Goal: Obtain resource: Obtain resource

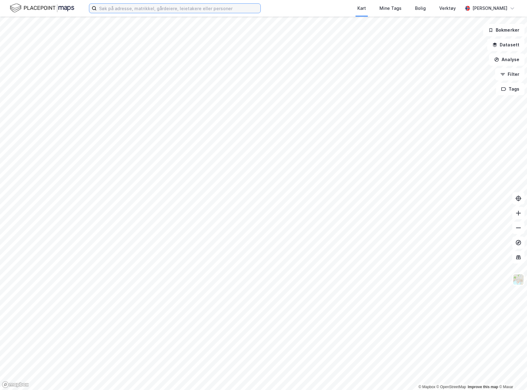
click at [113, 9] on input at bounding box center [179, 8] width 164 height 9
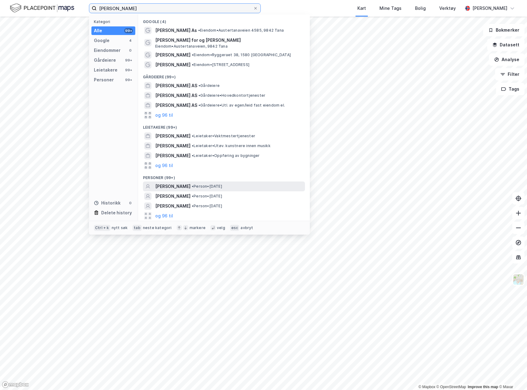
type input "[PERSON_NAME]"
click at [240, 183] on div "[PERSON_NAME] • Person • [DATE]" at bounding box center [229, 186] width 148 height 7
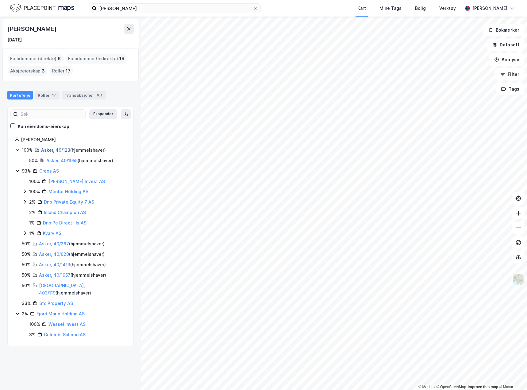
click at [47, 149] on link "Asker, 40/123" at bounding box center [55, 149] width 29 height 5
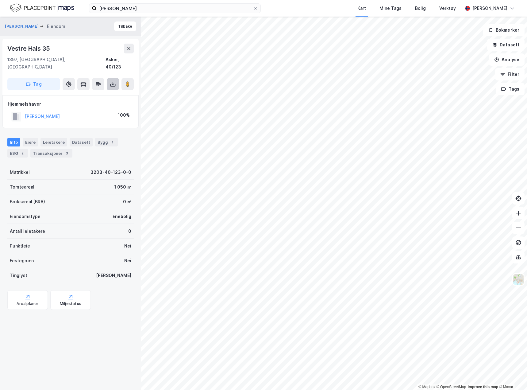
click at [111, 84] on icon at bounding box center [112, 85] width 5 height 2
click at [100, 94] on div "Last ned grunnbok" at bounding box center [83, 96] width 36 height 5
click at [125, 25] on button "Tilbake" at bounding box center [125, 26] width 22 height 10
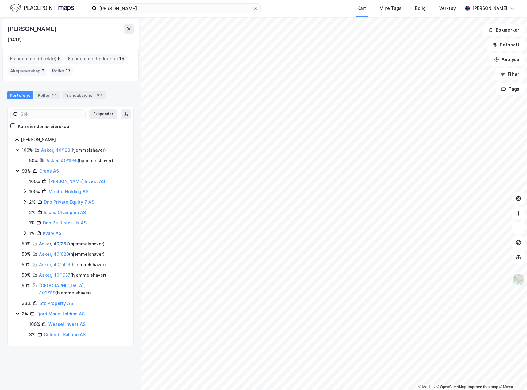
click at [59, 245] on link "Asker, 40/267" at bounding box center [54, 243] width 30 height 5
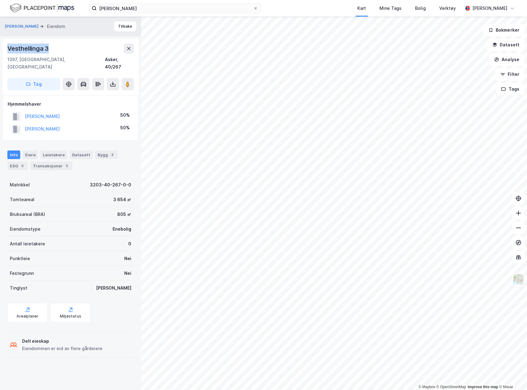
drag, startPoint x: 56, startPoint y: 52, endPoint x: 4, endPoint y: 50, distance: 51.6
click at [4, 50] on div "Vesthellinga 3 1397, [GEOGRAPHIC_DATA], Akershus Asker, 40/267 Tag" at bounding box center [70, 67] width 136 height 56
click at [52, 55] on div "Vesthellinga 3 1397, [GEOGRAPHIC_DATA], Akershus Asker, 40/267" at bounding box center [70, 57] width 126 height 27
click at [114, 81] on icon at bounding box center [113, 84] width 6 height 6
click at [100, 94] on div "Last ned grunnbok" at bounding box center [83, 96] width 36 height 5
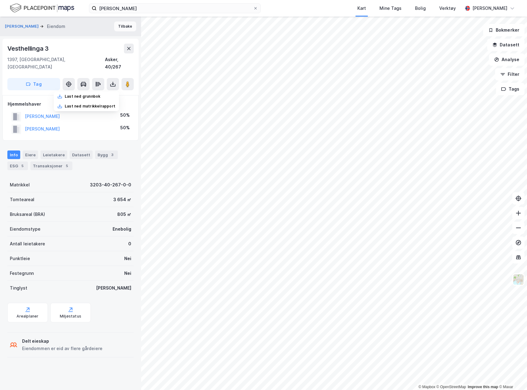
click at [121, 25] on button "Tilbake" at bounding box center [125, 26] width 22 height 10
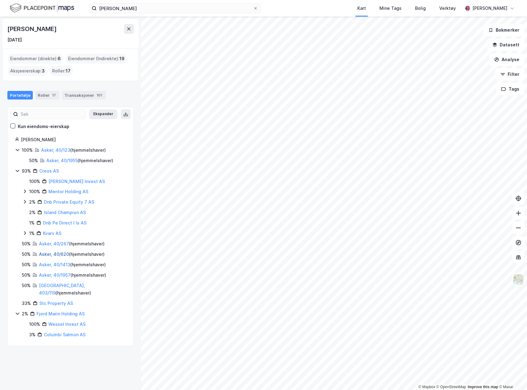
click at [65, 255] on link "Asker, 40/620" at bounding box center [54, 253] width 30 height 5
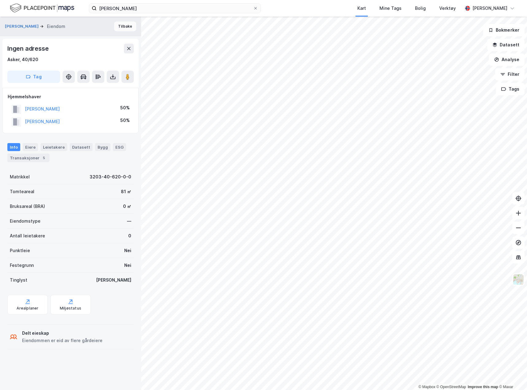
click at [119, 29] on button "Tilbake" at bounding box center [125, 26] width 22 height 10
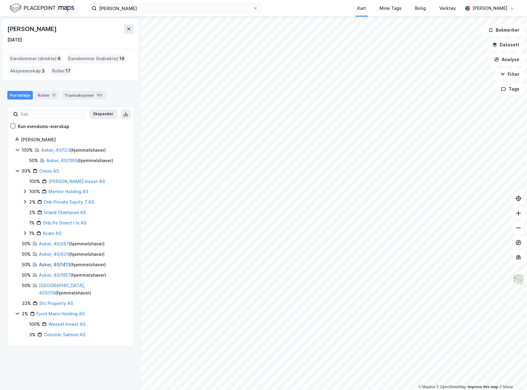
click at [56, 263] on link "Asker, 40/1413" at bounding box center [54, 264] width 31 height 5
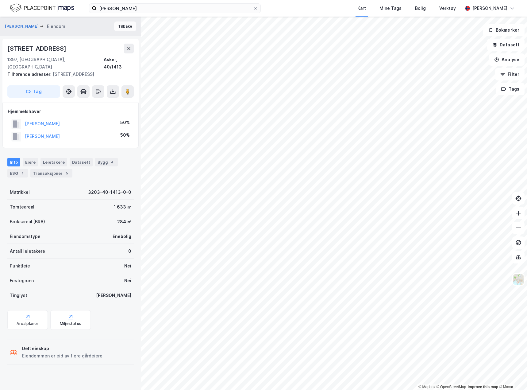
click at [124, 29] on button "Tilbake" at bounding box center [125, 26] width 22 height 10
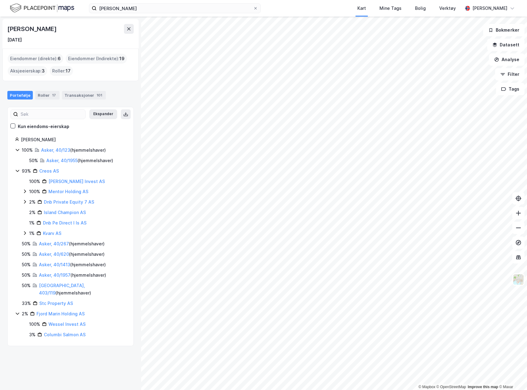
click at [67, 355] on div "[PERSON_NAME] [DATE] Eiendommer (direkte) : 6 Eiendommer (Indirekte) : 19 Aksje…" at bounding box center [70, 203] width 141 height 373
click at [65, 287] on link "[GEOGRAPHIC_DATA], 403/119" at bounding box center [62, 289] width 46 height 13
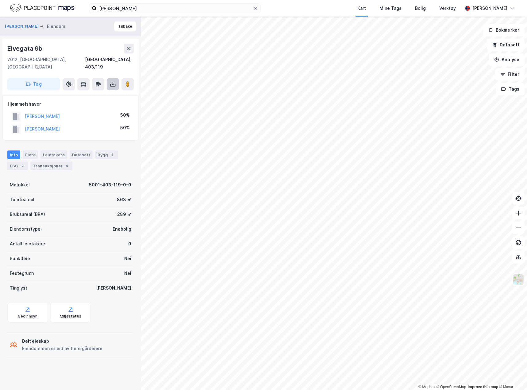
click at [111, 81] on icon at bounding box center [113, 84] width 6 height 6
click at [90, 91] on div "Last ned grunnbok" at bounding box center [86, 96] width 65 height 10
click at [116, 29] on button "Tilbake" at bounding box center [125, 26] width 22 height 10
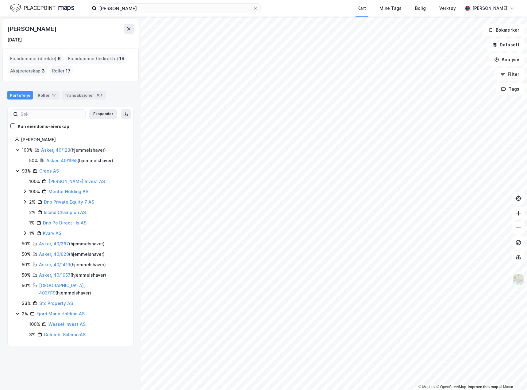
click at [91, 371] on div "[PERSON_NAME] [DATE] Eiendommer (direkte) : 6 Eiendommer (Indirekte) : 19 Aksje…" at bounding box center [70, 203] width 141 height 373
click at [61, 265] on link "Asker, 40/1413" at bounding box center [54, 264] width 31 height 5
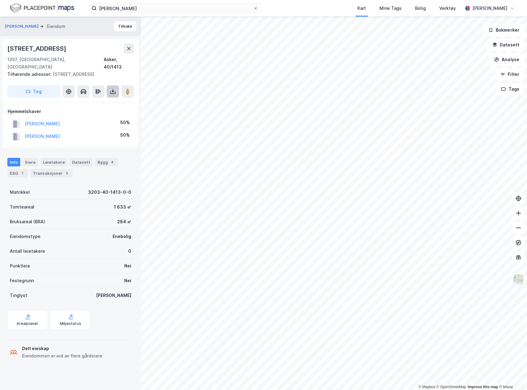
click at [115, 88] on icon at bounding box center [113, 91] width 6 height 6
click at [90, 99] on div "Last ned grunnbok" at bounding box center [86, 104] width 65 height 10
click at [123, 23] on button "Tilbake" at bounding box center [125, 26] width 22 height 10
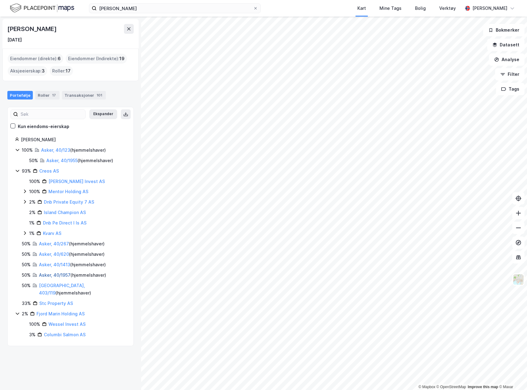
click at [62, 275] on link "Asker, 40/1957" at bounding box center [55, 274] width 32 height 5
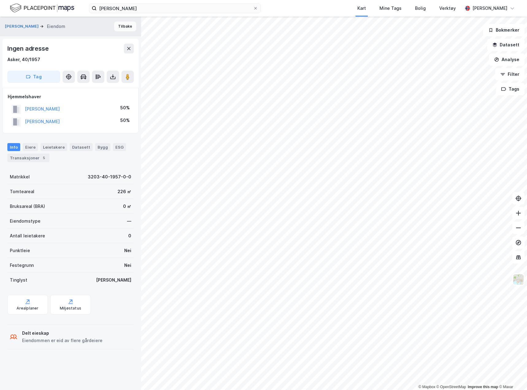
click at [117, 30] on button "Tilbake" at bounding box center [125, 26] width 22 height 10
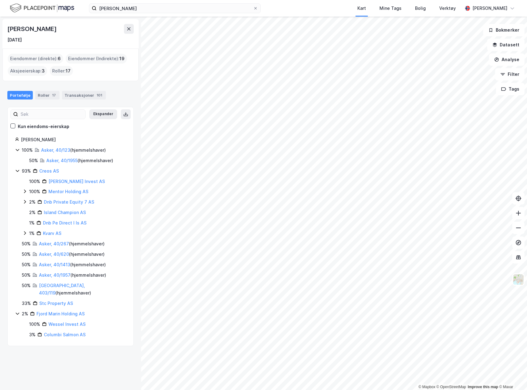
click at [87, 350] on div "[PERSON_NAME] [DATE] Eiendommer (direkte) : 6 Eiendommer (Indirekte) : 19 Aksje…" at bounding box center [70, 203] width 141 height 373
click at [90, 346] on div "[PERSON_NAME] [DATE] Eiendommer (direkte) : 6 Eiendommer (Indirekte) : 19 Aksje…" at bounding box center [70, 203] width 141 height 373
click at [111, 368] on div "[PERSON_NAME] [DATE] Eiendommer (direkte) : 6 Eiendommer (Indirekte) : 19 Aksje…" at bounding box center [70, 203] width 141 height 373
click at [117, 367] on div "[PERSON_NAME] [DATE] Eiendommer (direkte) : 6 Eiendommer (Indirekte) : 19 Aksje…" at bounding box center [70, 203] width 141 height 373
